Goal: Download file/media

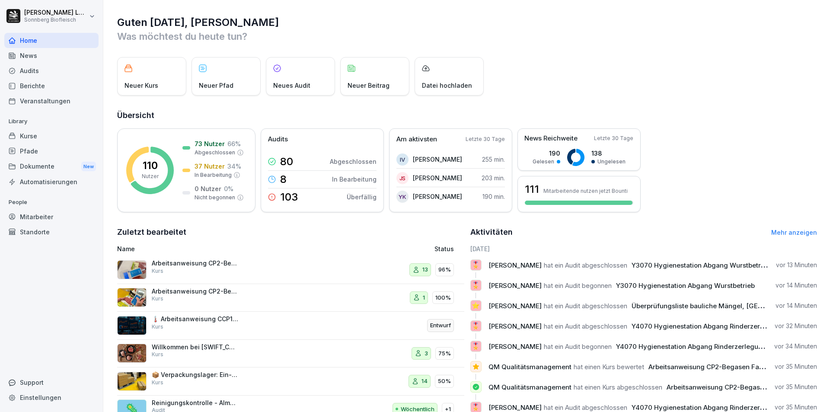
click at [69, 73] on div "Audits" at bounding box center [51, 70] width 94 height 15
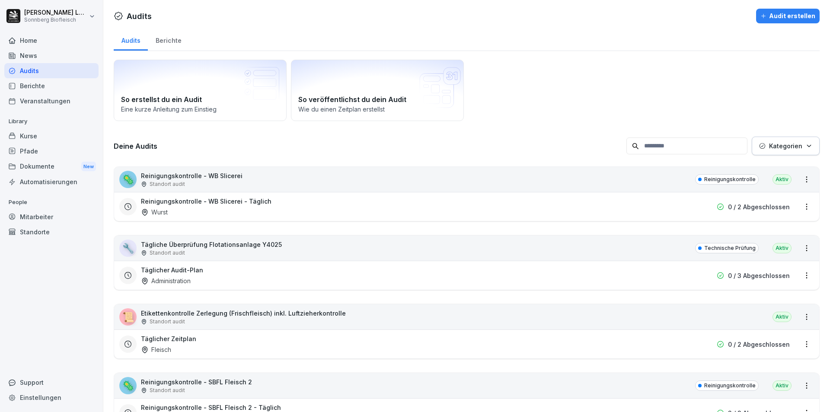
click at [654, 151] on input at bounding box center [687, 146] width 121 height 17
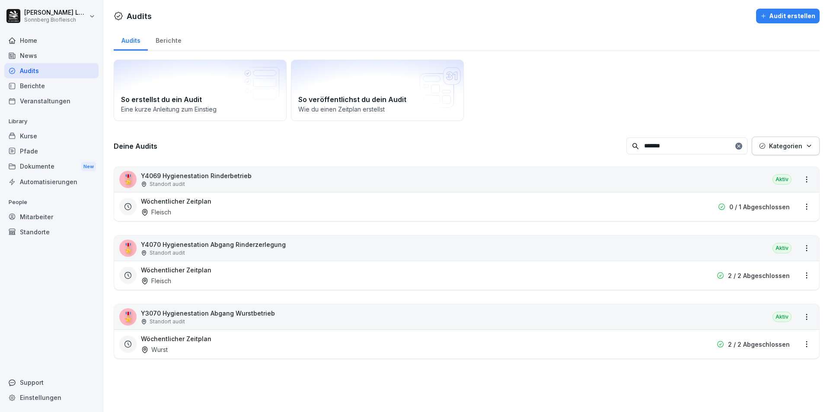
type input "*******"
click at [664, 250] on div "🎖️ Y4070 Hygienestation Abgang Rinderzerlegung Standort audit [GEOGRAPHIC_DATA]" at bounding box center [466, 248] width 705 height 25
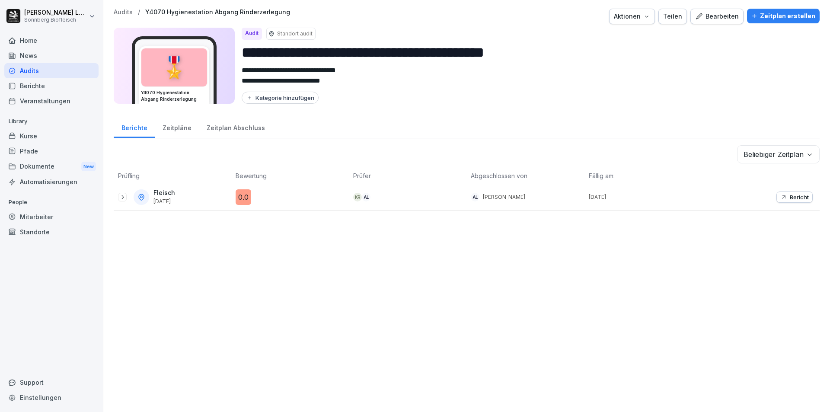
click at [118, 195] on div "Fleisch [DATE]" at bounding box center [172, 197] width 117 height 26
click at [795, 195] on p "Bericht" at bounding box center [799, 197] width 19 height 7
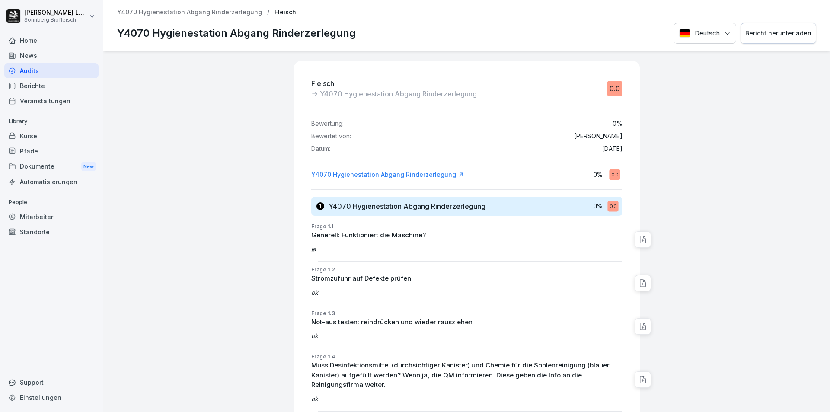
click at [766, 26] on button "Bericht herunterladen" at bounding box center [779, 33] width 76 height 21
click at [87, 70] on div "Audits" at bounding box center [51, 70] width 94 height 15
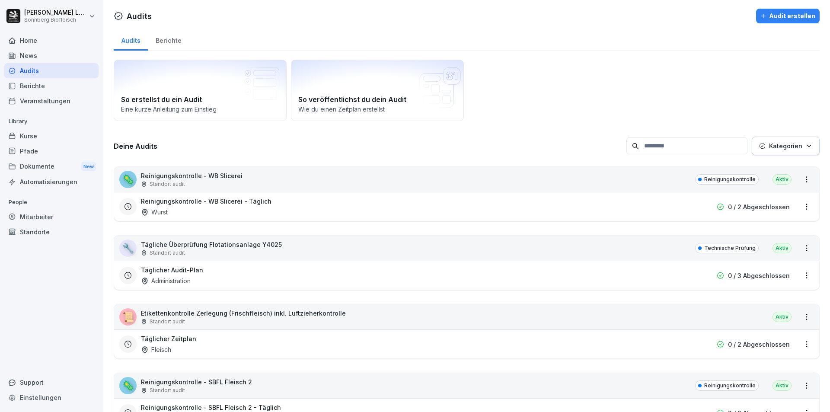
click at [646, 144] on input at bounding box center [687, 146] width 121 height 17
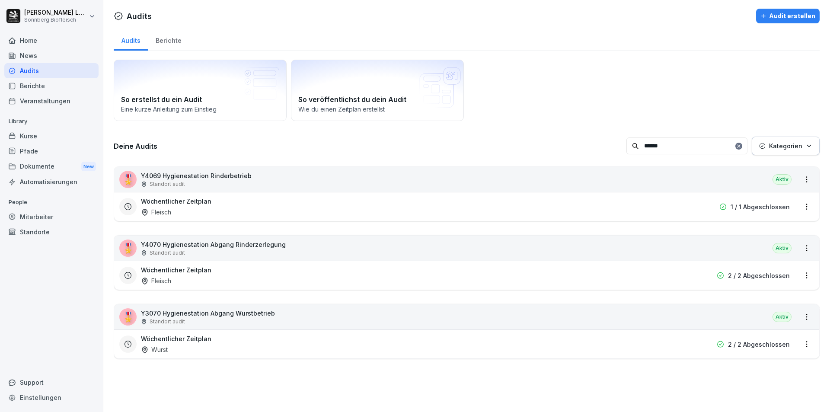
type input "******"
click at [525, 314] on div "🎖️ Y3070 Hygienestation Abgang Wurstbetrieb Standort audit [GEOGRAPHIC_DATA]" at bounding box center [466, 316] width 705 height 25
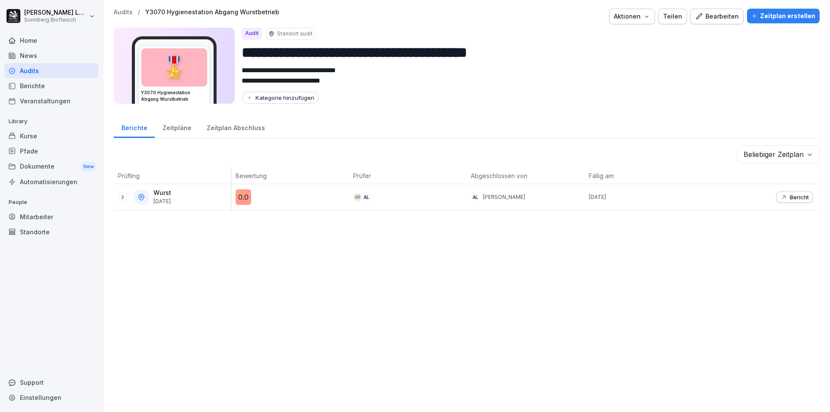
click at [781, 197] on div "Bericht" at bounding box center [795, 197] width 29 height 7
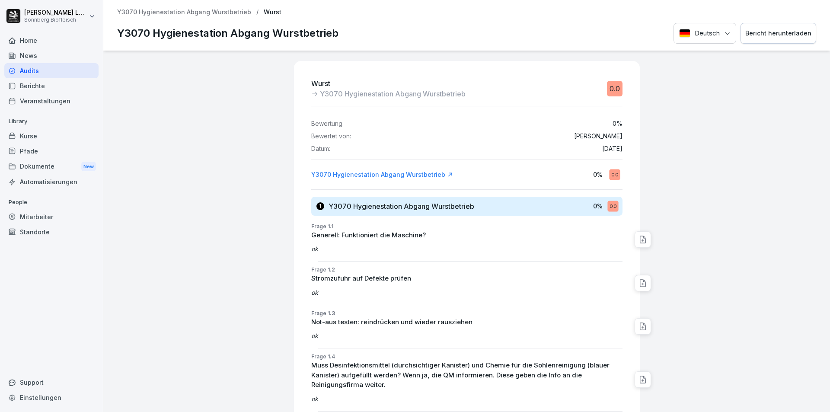
click at [781, 31] on div "Bericht herunterladen" at bounding box center [779, 34] width 66 height 10
click at [41, 73] on div "Audits" at bounding box center [51, 70] width 94 height 15
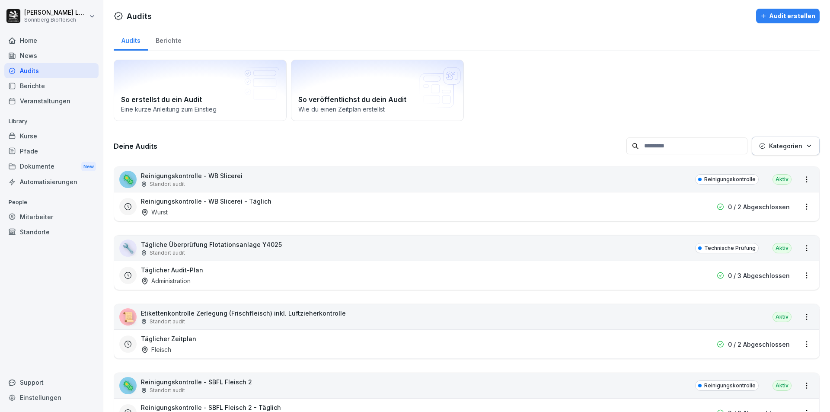
click at [663, 144] on input at bounding box center [687, 146] width 121 height 17
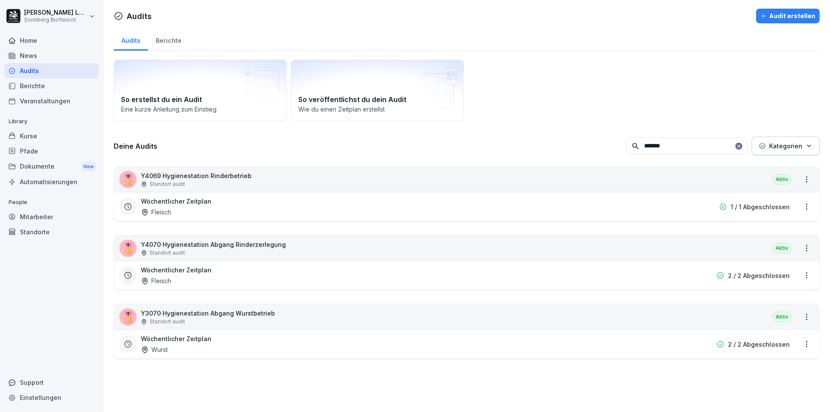
type input "*******"
click at [619, 183] on div "🎖️ Y4069 Hygienestation Rinderbetrieb Standort audit [GEOGRAPHIC_DATA]" at bounding box center [466, 179] width 705 height 25
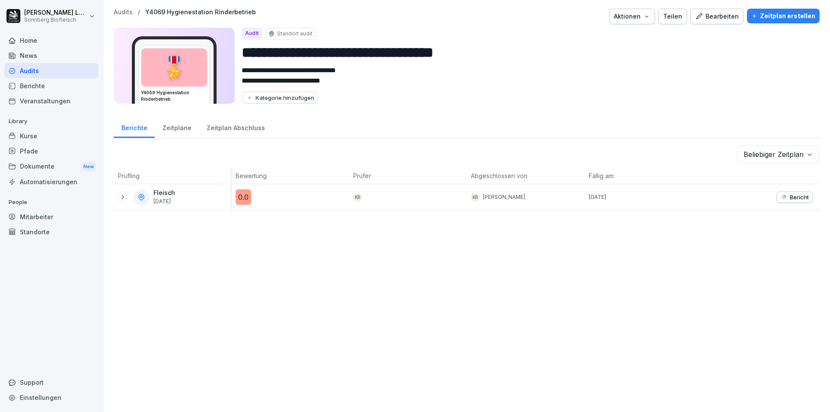
click at [781, 196] on icon "button" at bounding box center [784, 197] width 7 height 7
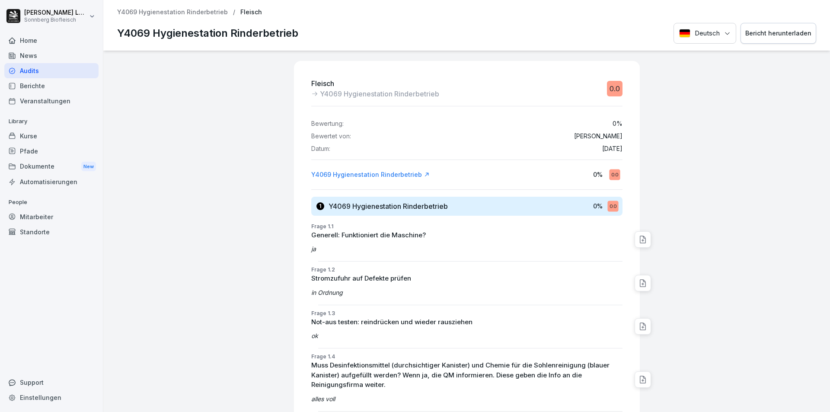
click at [760, 28] on button "Bericht herunterladen" at bounding box center [779, 33] width 76 height 21
